Goal: Task Accomplishment & Management: Complete application form

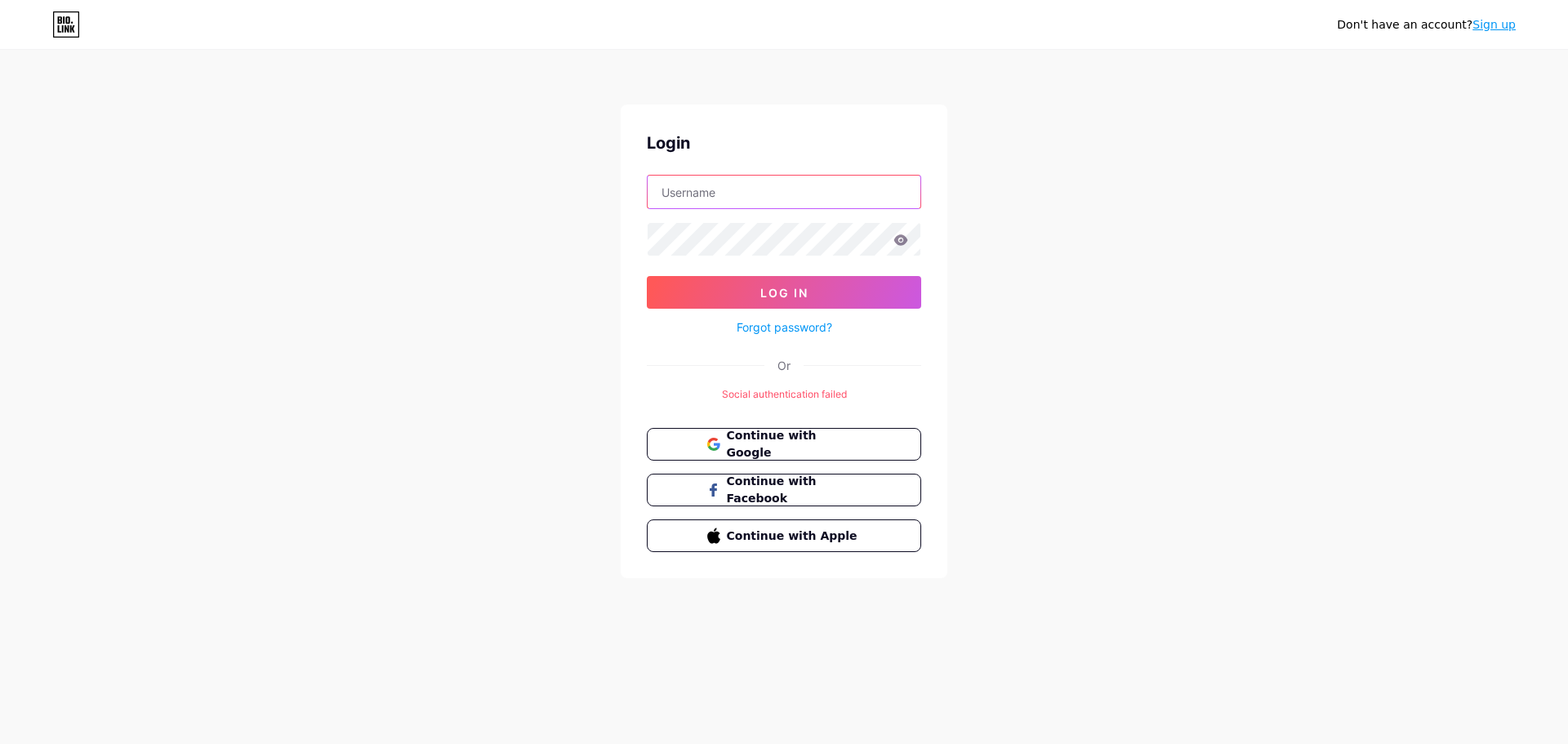
click at [755, 200] on input "text" at bounding box center [783, 192] width 272 height 33
drag, startPoint x: 540, startPoint y: 304, endPoint x: 552, endPoint y: 315, distance: 16.3
click at [540, 305] on div "Don't have an account? Sign up Login Log In Forgot password? Or Social authenti…" at bounding box center [784, 315] width 1568 height 630
click at [714, 494] on icon at bounding box center [712, 489] width 8 height 13
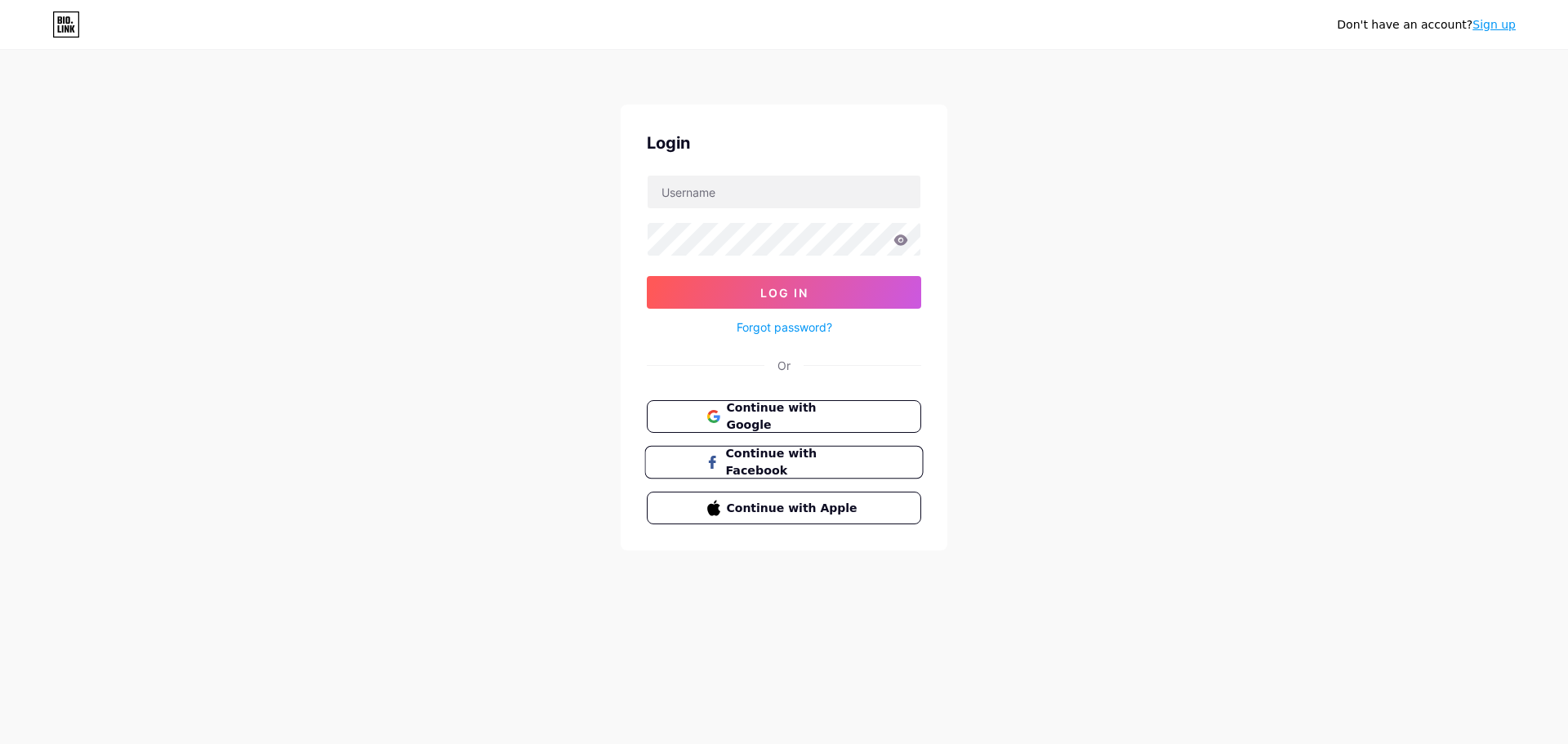
click at [787, 454] on span "Continue with Facebook" at bounding box center [794, 462] width 137 height 35
click at [723, 199] on input "text" at bounding box center [783, 192] width 272 height 33
click at [729, 191] on input "text" at bounding box center [783, 192] width 272 height 33
click at [699, 417] on button "Continue with Google" at bounding box center [783, 417] width 278 height 34
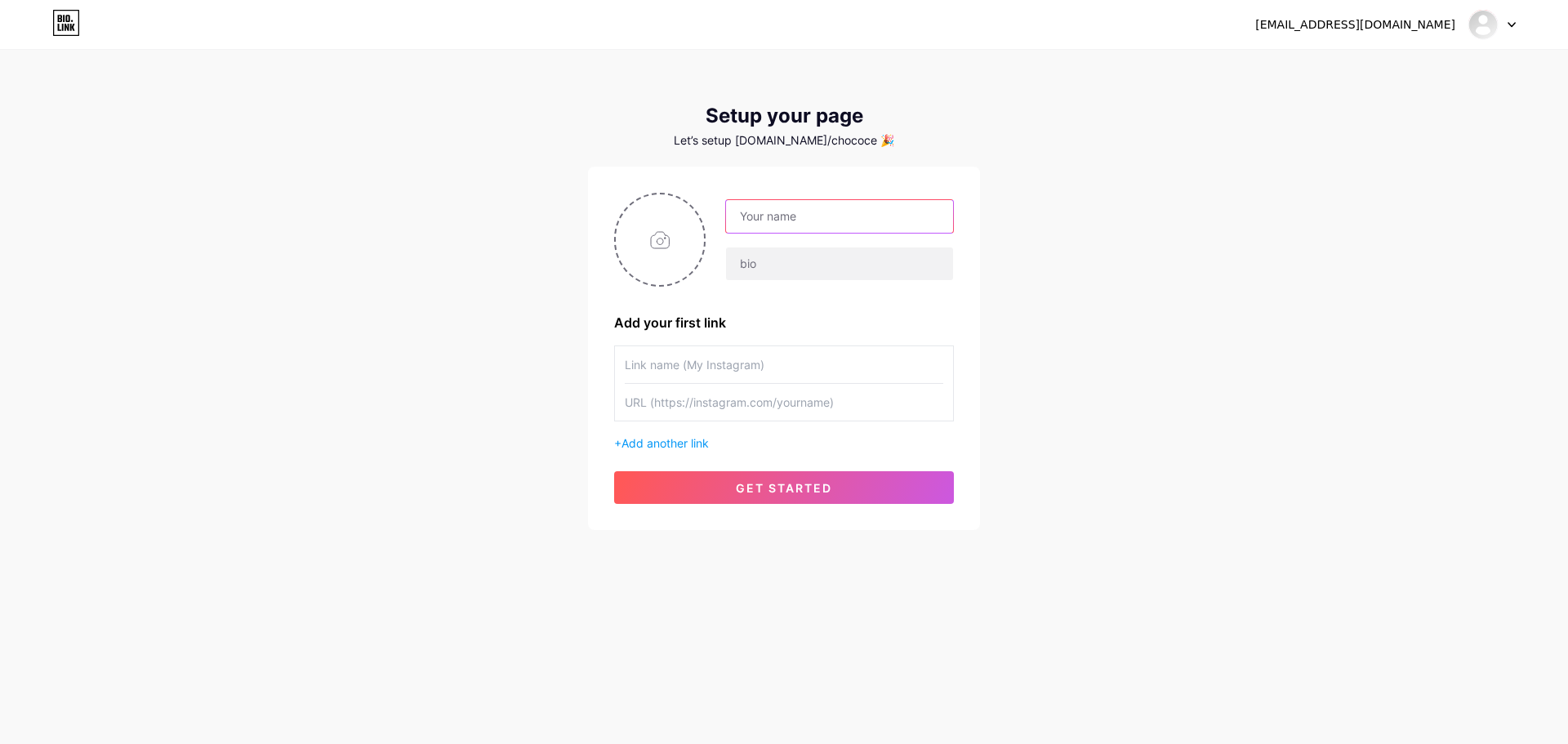
click at [745, 216] on input "text" at bounding box center [839, 216] width 227 height 33
type input "Choco"
click at [791, 261] on input "text" at bounding box center [839, 264] width 227 height 33
type input "no bio"
click at [738, 383] on div at bounding box center [784, 364] width 318 height 37
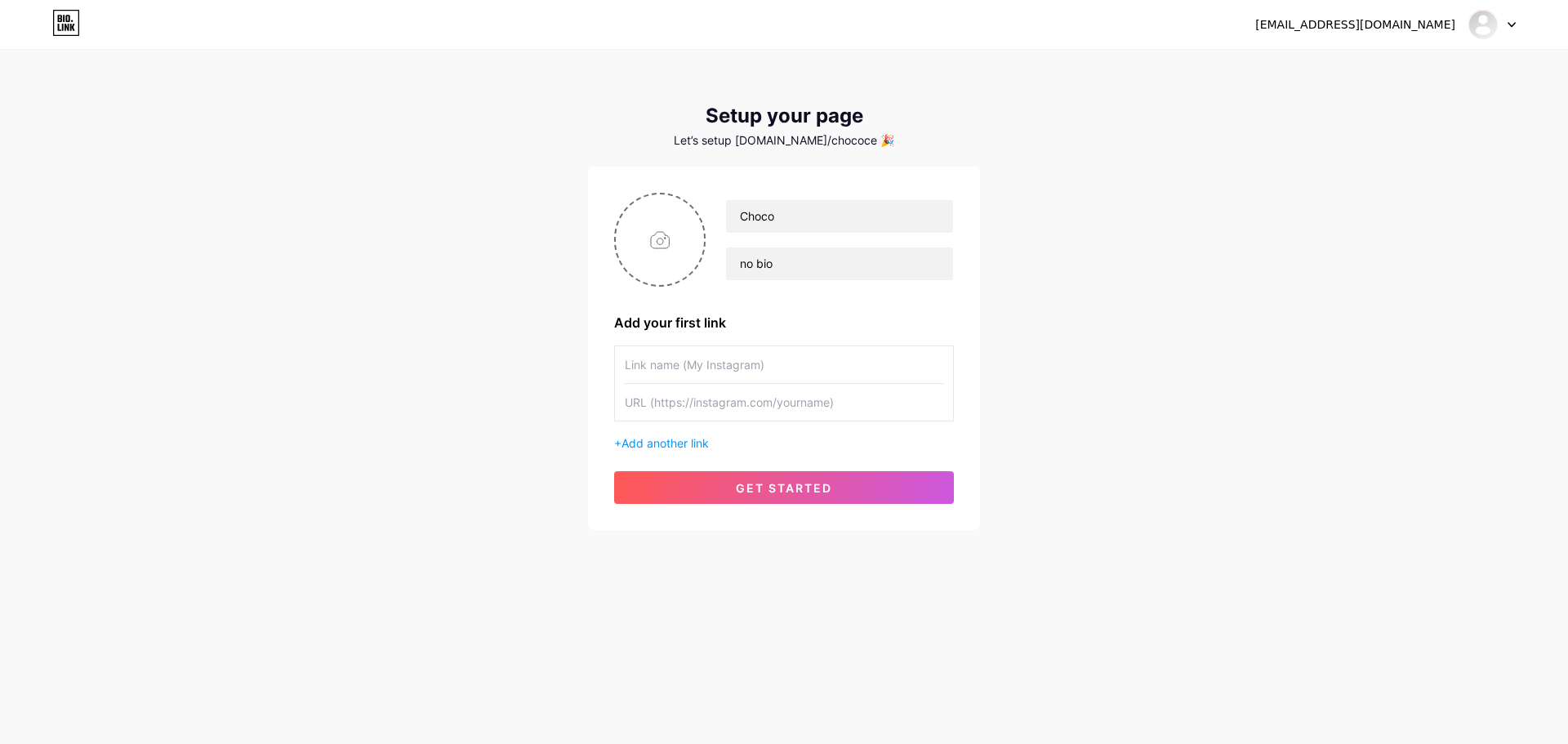
click at [736, 378] on input "text" at bounding box center [784, 364] width 318 height 37
click at [762, 404] on input "text" at bounding box center [784, 402] width 318 height 37
click at [736, 356] on input "text" at bounding box center [784, 364] width 318 height 37
click at [685, 441] on span "Add another link" at bounding box center [665, 442] width 87 height 14
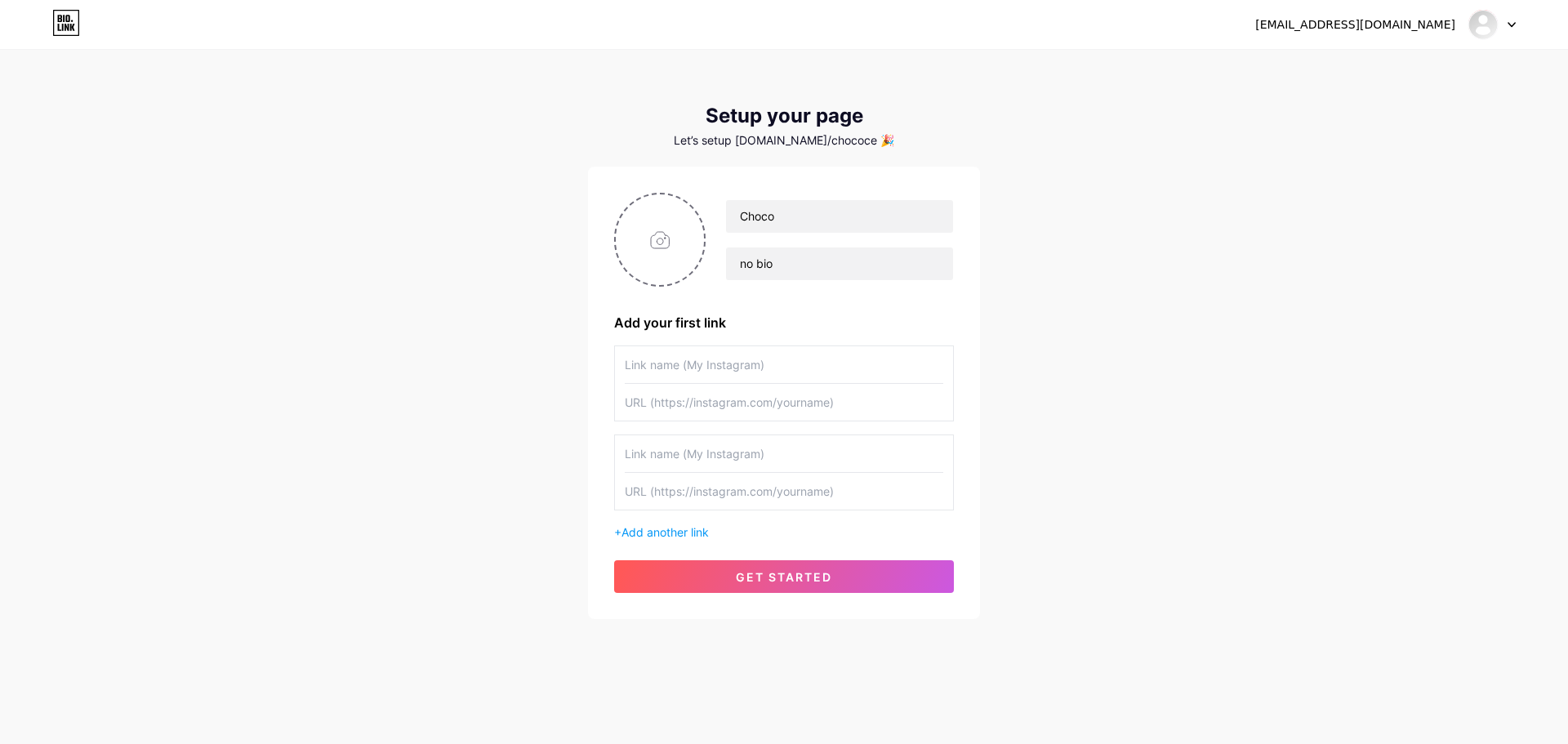
click at [701, 455] on input "text" at bounding box center [784, 453] width 318 height 37
click at [728, 373] on input "text" at bounding box center [784, 364] width 318 height 37
type input "Choco'"
drag, startPoint x: 672, startPoint y: 376, endPoint x: 564, endPoint y: 410, distance: 113.2
click at [540, 397] on div "[EMAIL_ADDRESS][DOMAIN_NAME] Dashboard Logout Setup your page Let’s setup [DOMA…" at bounding box center [784, 335] width 1568 height 671
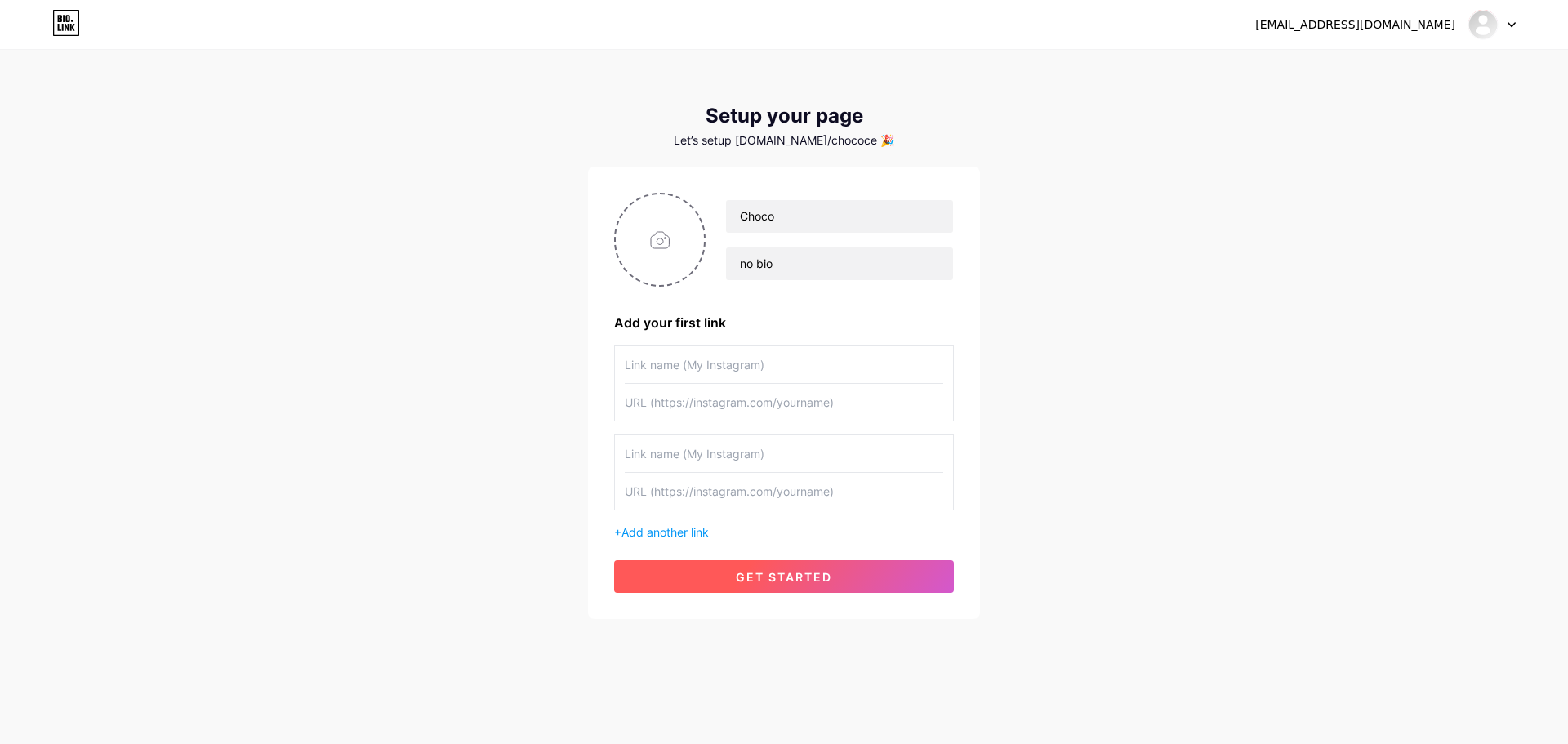
click at [781, 578] on span "get started" at bounding box center [783, 576] width 96 height 14
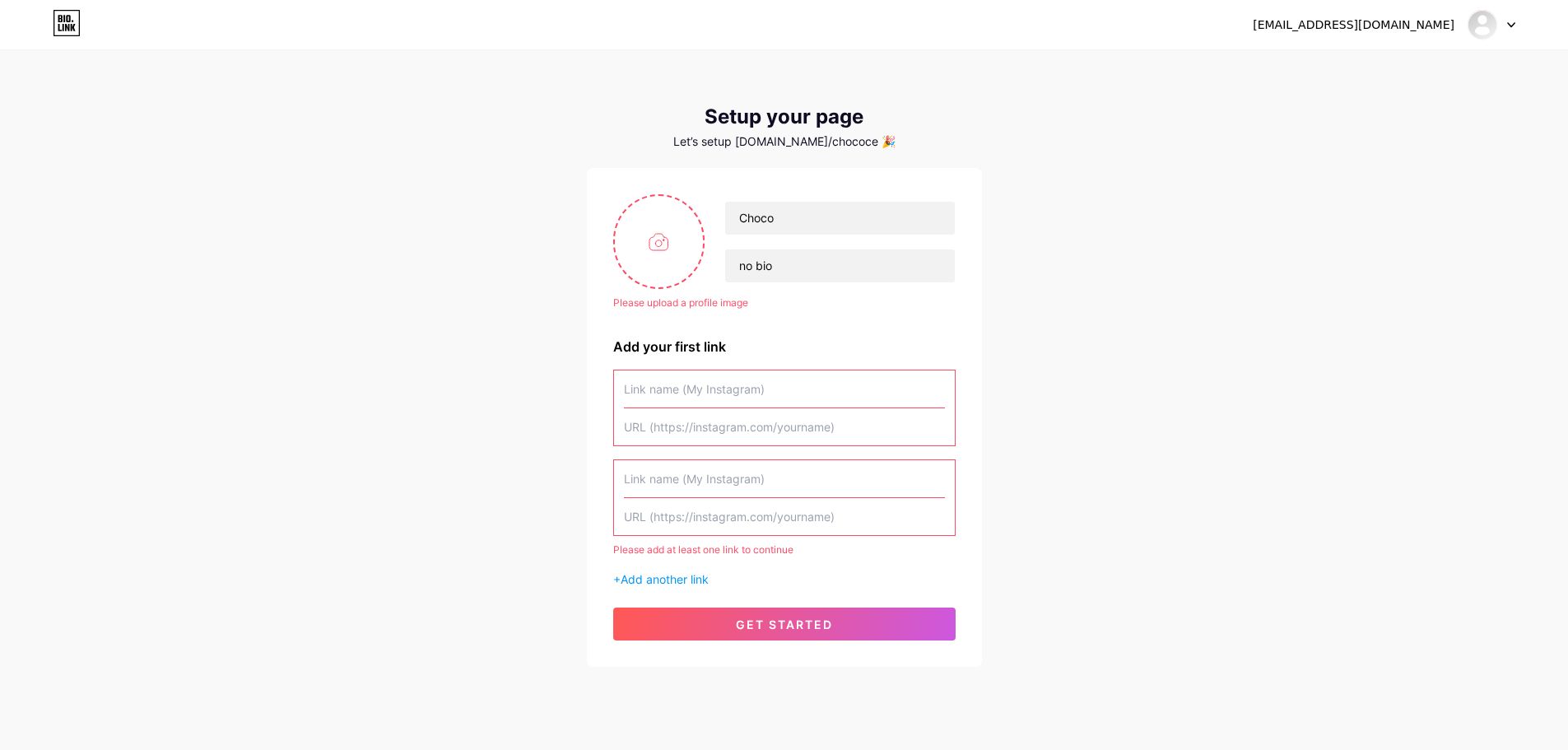
click at [682, 394] on input "text" at bounding box center [784, 389] width 321 height 37
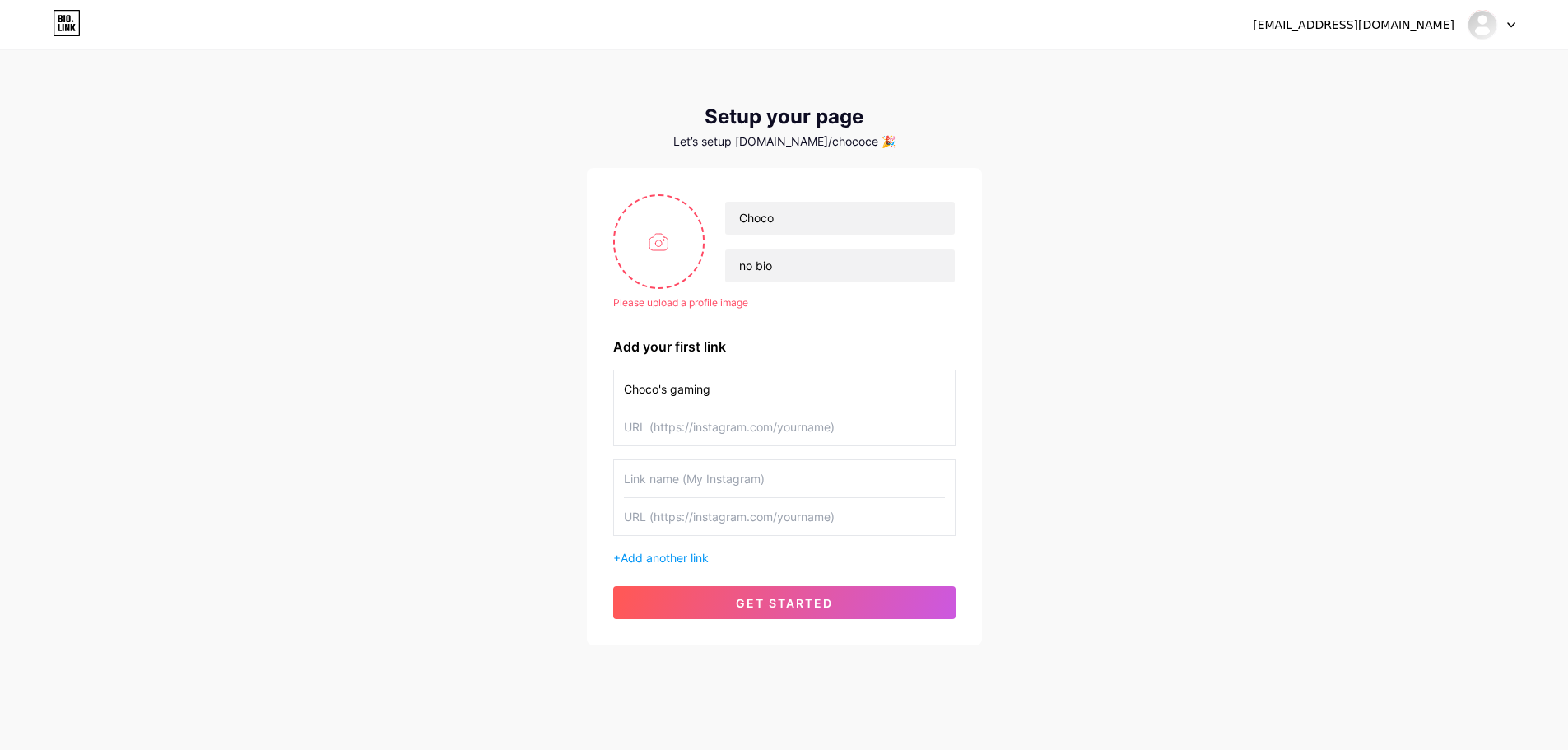
type input "Choco's gaming"
click at [863, 52] on div "[EMAIL_ADDRESS][DOMAIN_NAME] Dashboard Logout Setup your page Let’s setup [DOMA…" at bounding box center [784, 348] width 1568 height 698
drag, startPoint x: 1150, startPoint y: 446, endPoint x: 827, endPoint y: 336, distance: 341.2
click at [1148, 446] on div "[EMAIL_ADDRESS][DOMAIN_NAME] Dashboard Logout Setup your page Let’s setup [DOMA…" at bounding box center [784, 348] width 1568 height 698
click at [703, 422] on input "text" at bounding box center [784, 427] width 321 height 37
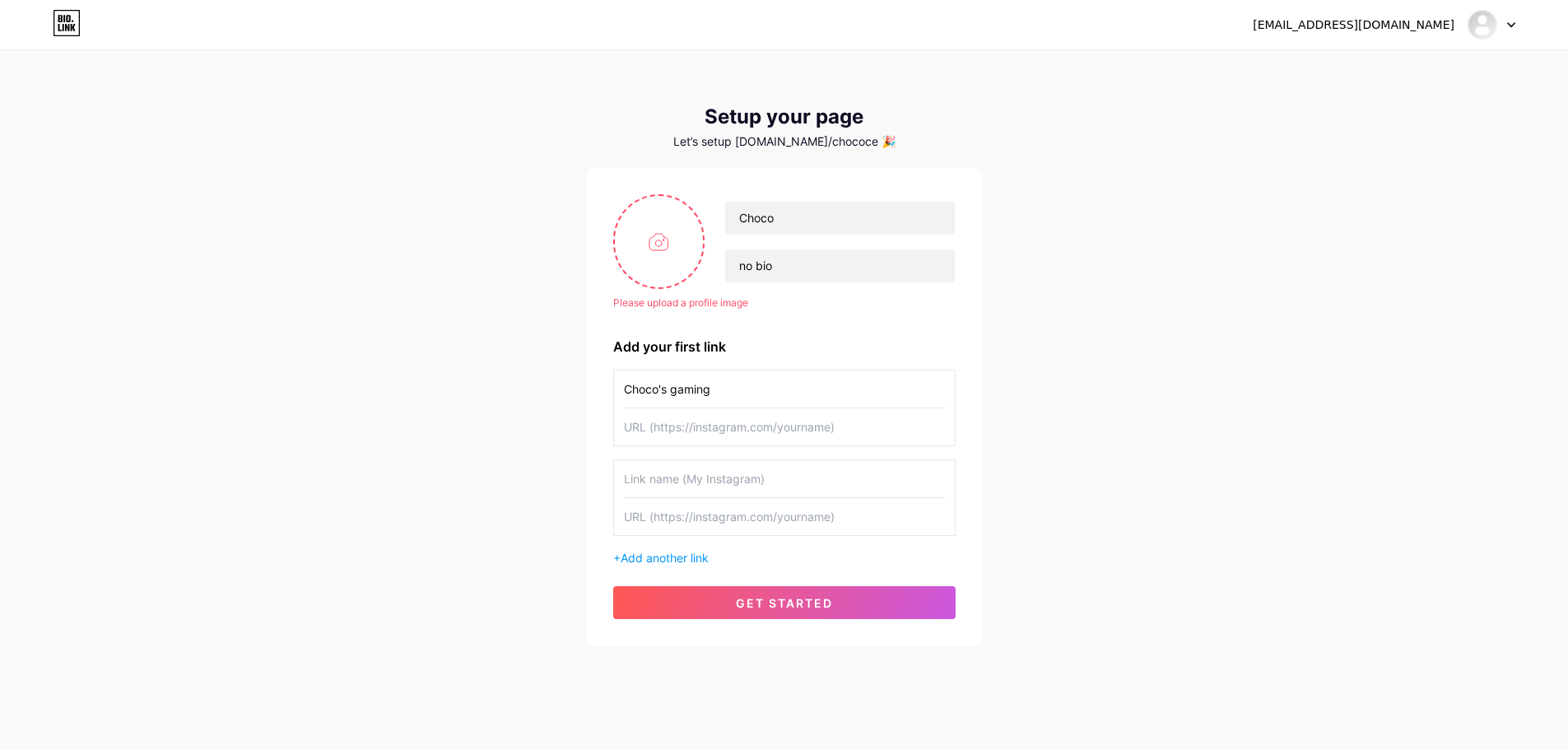
paste input "[URL][DOMAIN_NAME]"
type input "[URL][DOMAIN_NAME]"
click at [822, 483] on input "text" at bounding box center [784, 478] width 321 height 37
click at [715, 390] on input "Choco's gaming" at bounding box center [784, 389] width 321 height 37
drag, startPoint x: 726, startPoint y: 387, endPoint x: 583, endPoint y: 396, distance: 143.3
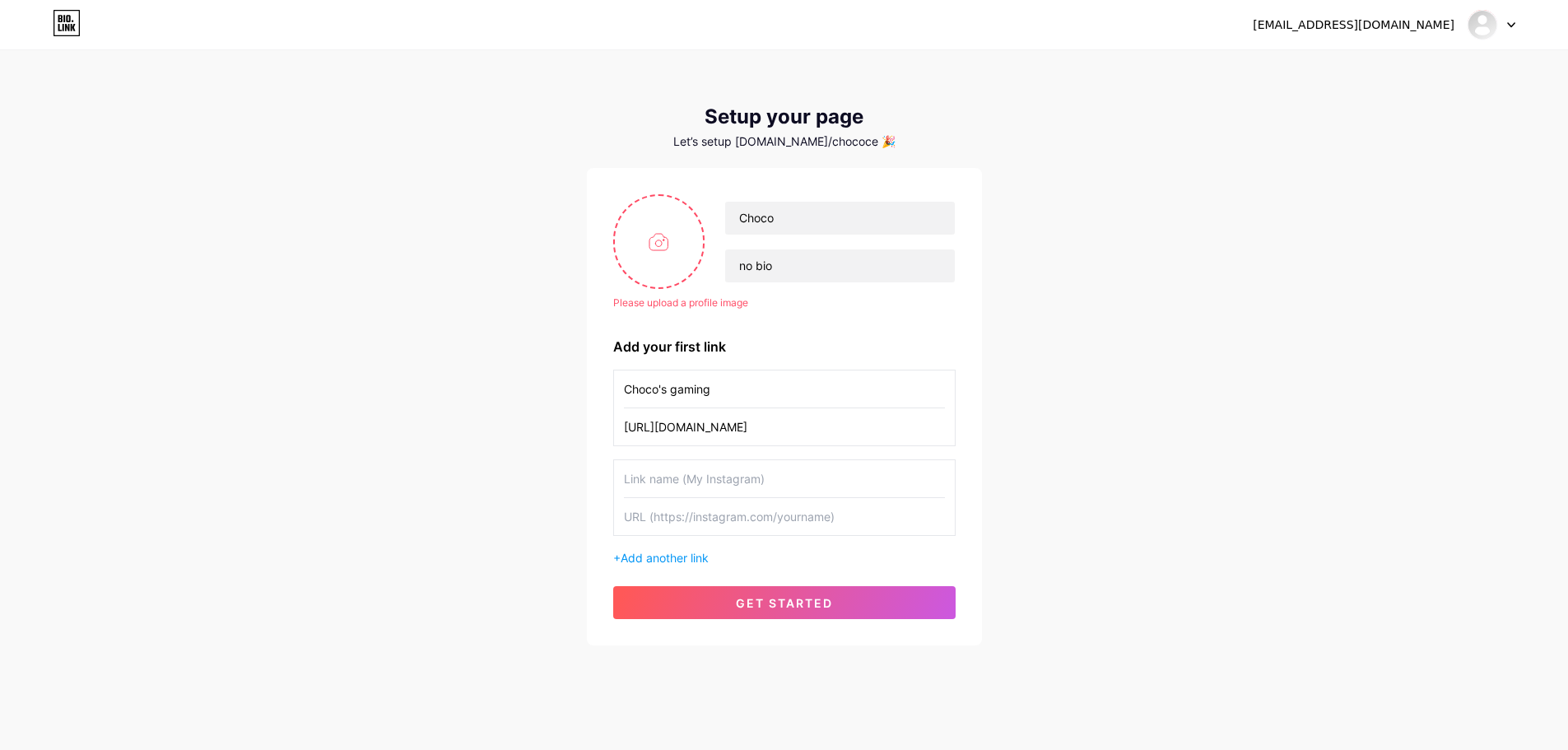
click at [583, 396] on div "[EMAIL_ADDRESS][DOMAIN_NAME] Dashboard Logout Setup your page Let’s setup [DOMA…" at bounding box center [784, 348] width 1568 height 698
type input "Facebook"
click at [758, 474] on input "text" at bounding box center [784, 478] width 321 height 37
type input "Youtube"
click at [709, 507] on input "text" at bounding box center [784, 516] width 321 height 37
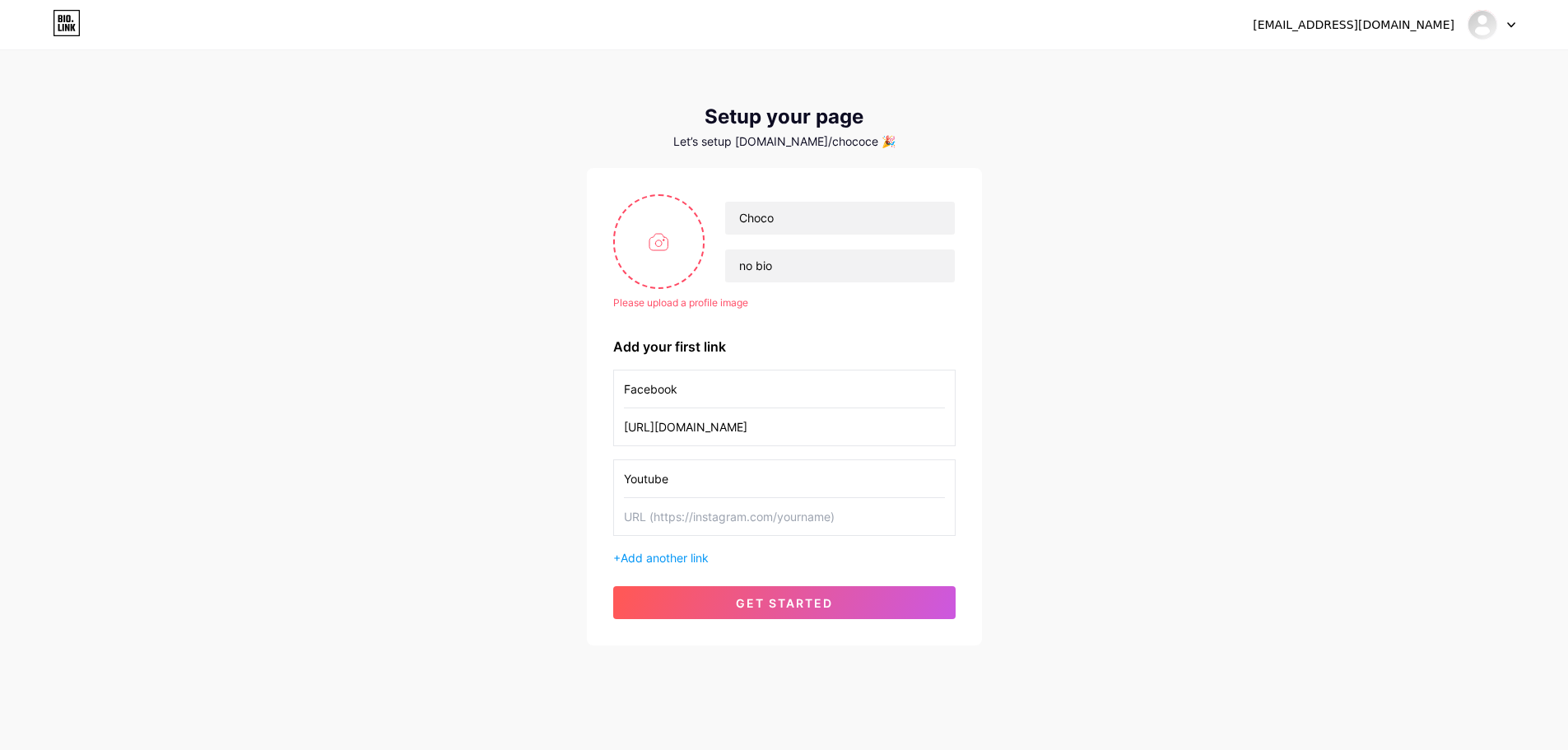
paste input "[URL][DOMAIN_NAME]"
type input "[URL][DOMAIN_NAME]"
click at [655, 260] on input "file" at bounding box center [660, 241] width 89 height 91
type input "C:\fakepath\Screenshot [DATE] 150139.png"
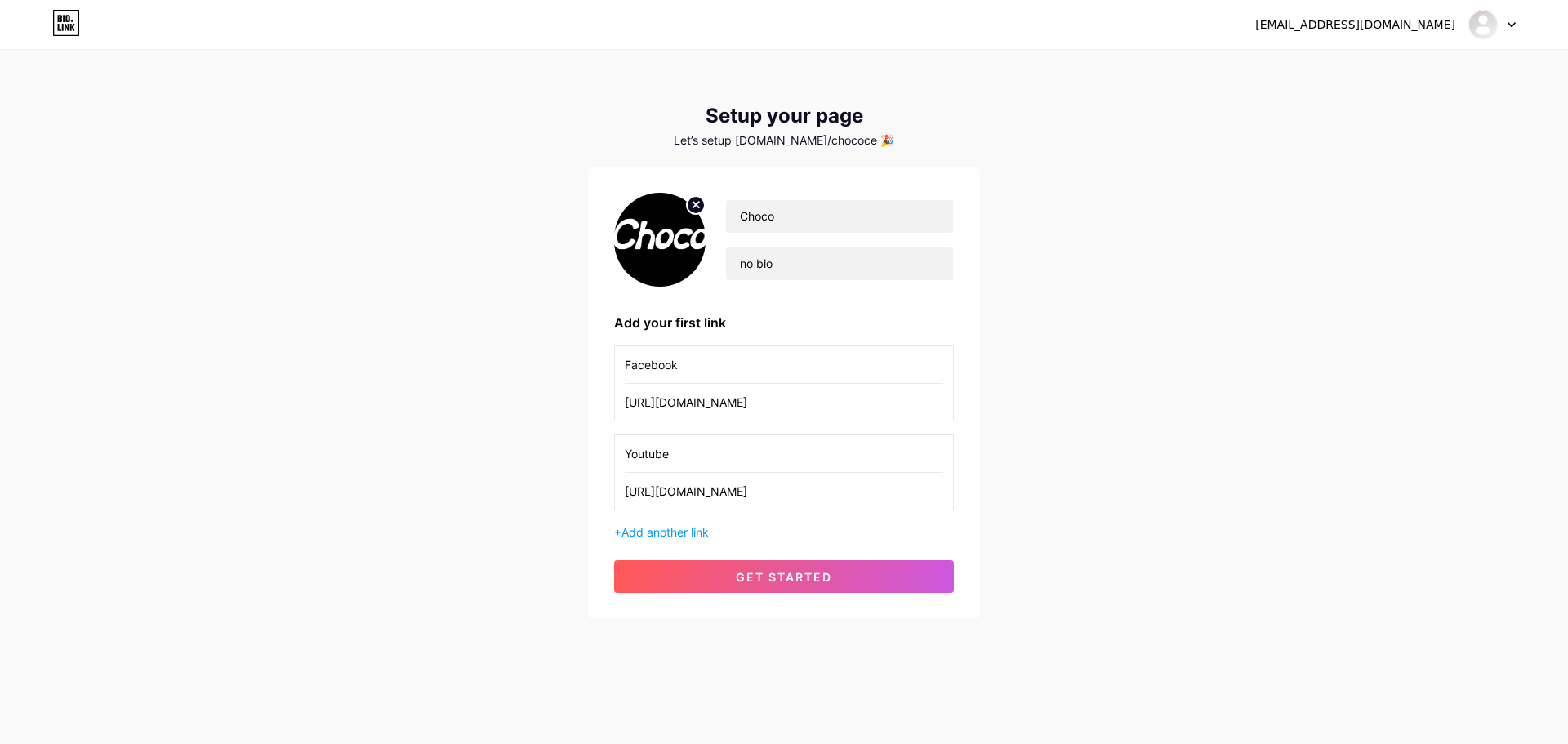
click at [694, 207] on icon at bounding box center [696, 204] width 6 height 6
click at [633, 260] on input "file" at bounding box center [660, 239] width 88 height 91
type input "C:\fakepath\Screenshot [DATE] 150214.png"
click at [692, 240] on img at bounding box center [660, 239] width 92 height 94
click at [692, 207] on circle at bounding box center [695, 205] width 18 height 18
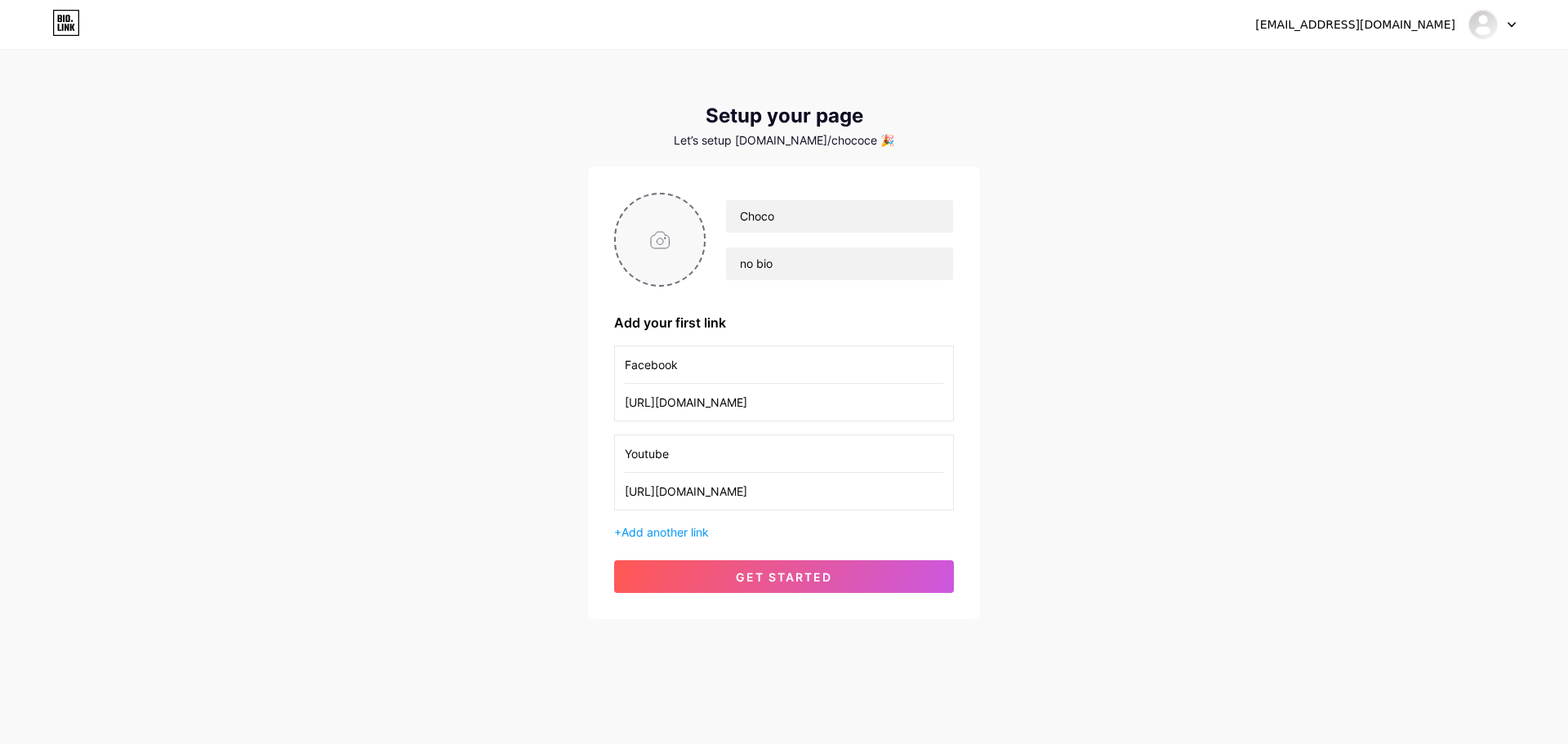
click at [644, 243] on input "file" at bounding box center [660, 239] width 88 height 91
type input "C:\fakepath\Screenshot [DATE] 150214.png"
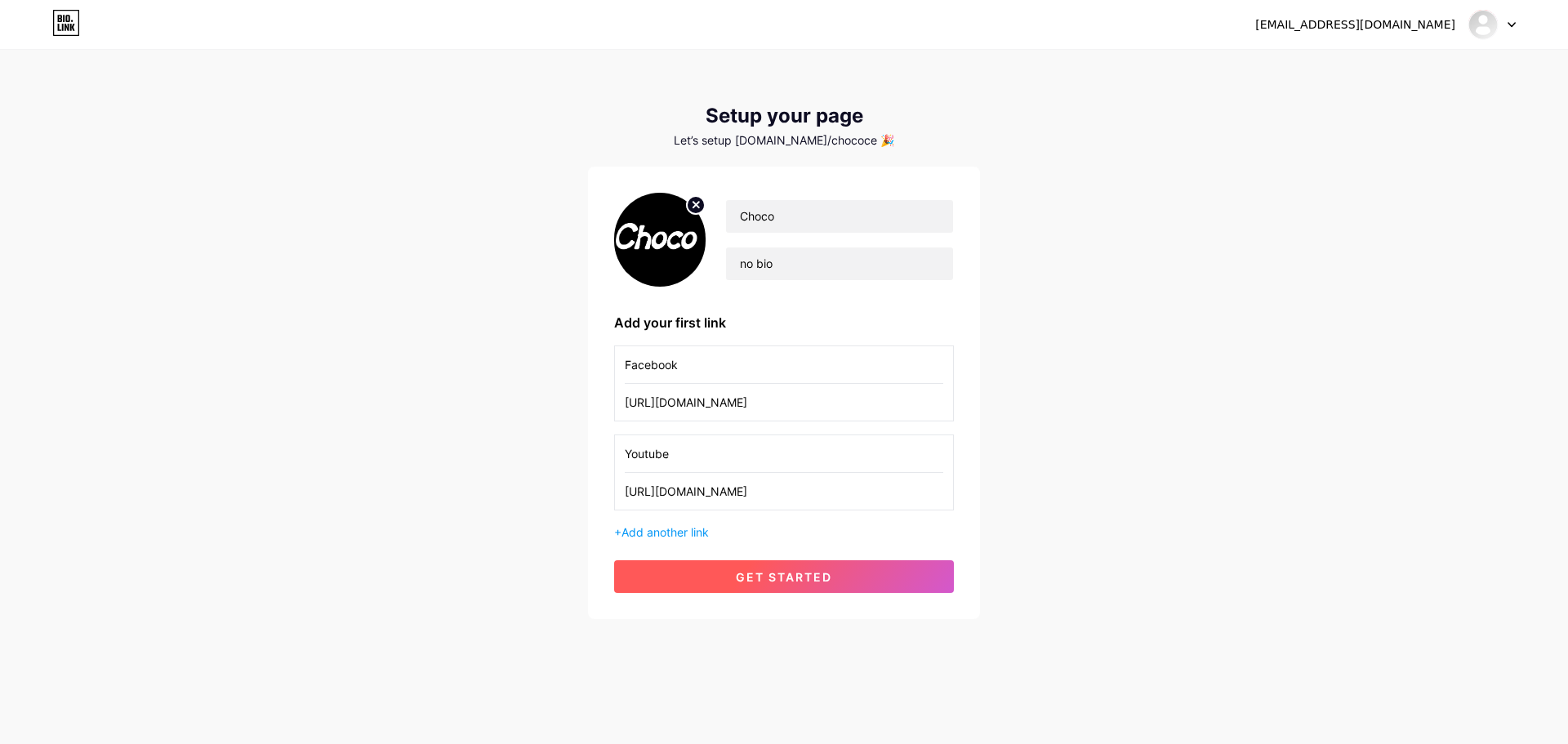
click at [858, 574] on button "get started" at bounding box center [783, 576] width 340 height 33
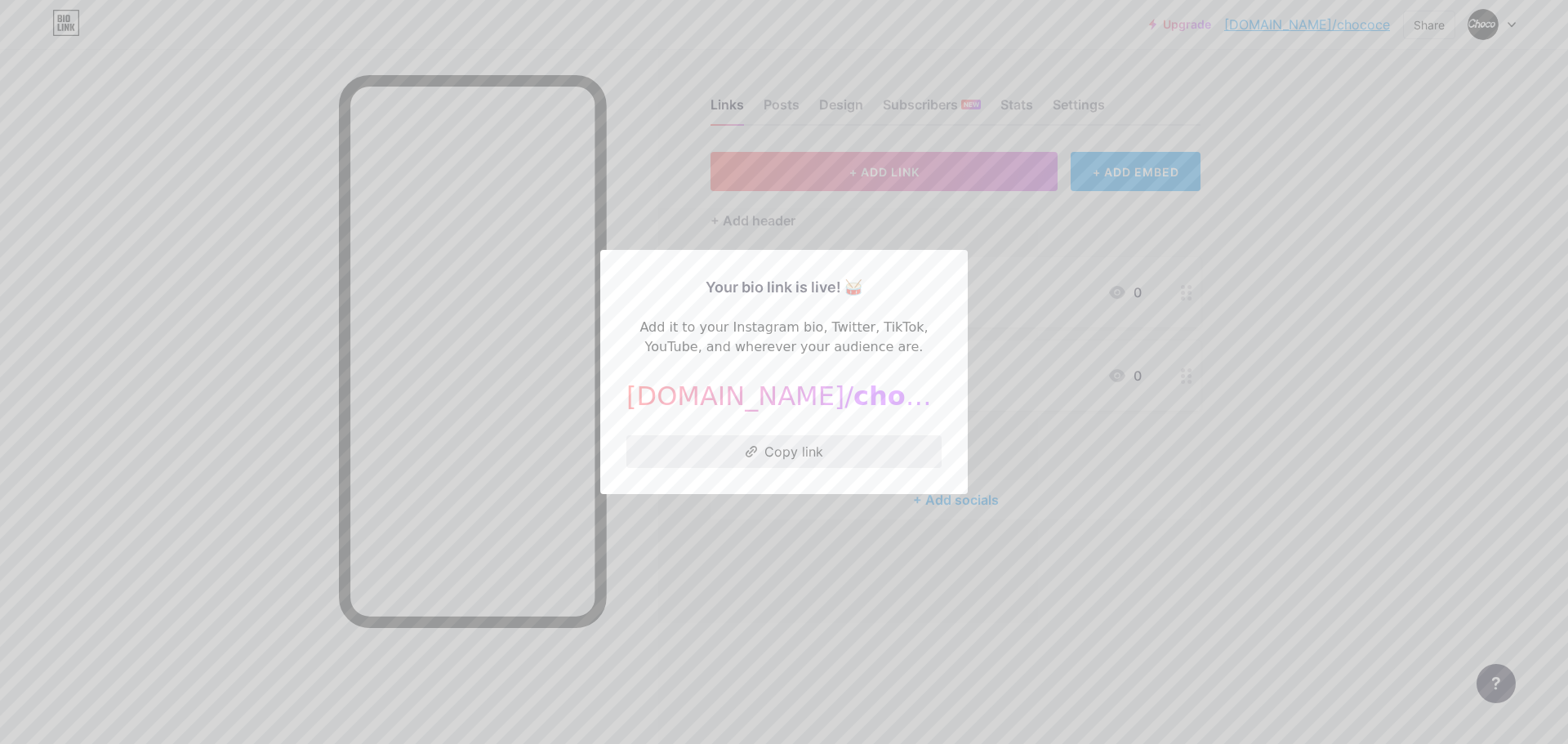
click at [828, 448] on button "Copy link" at bounding box center [783, 451] width 316 height 33
